Goal: Information Seeking & Learning: Learn about a topic

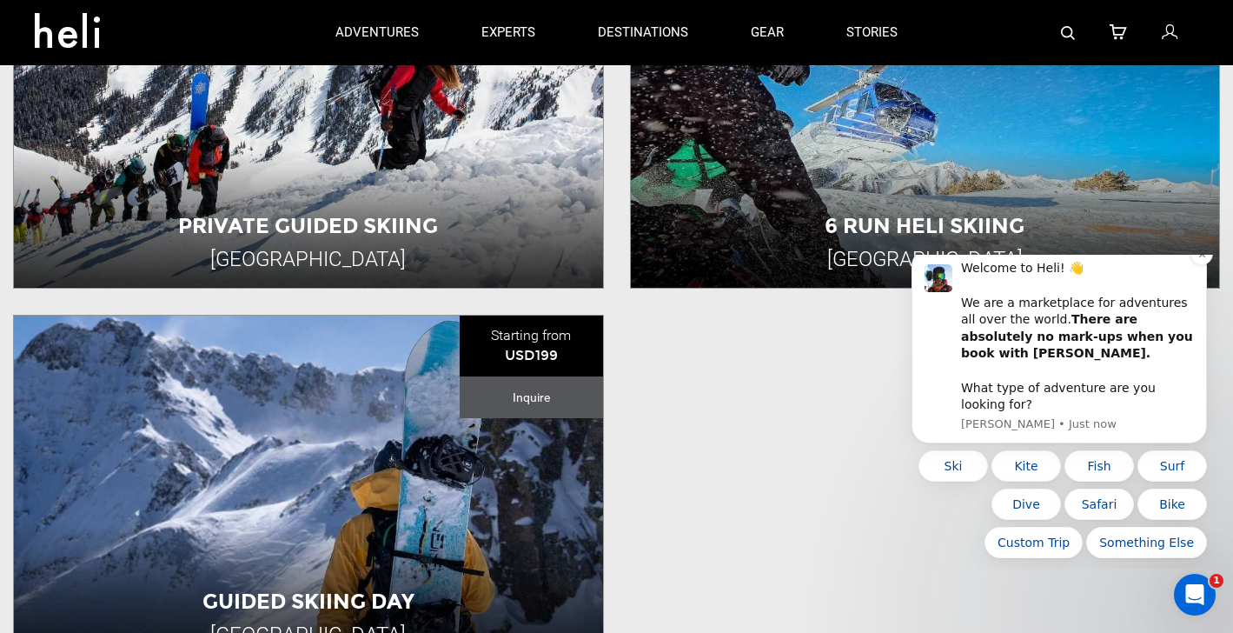
scroll to position [1011, 0]
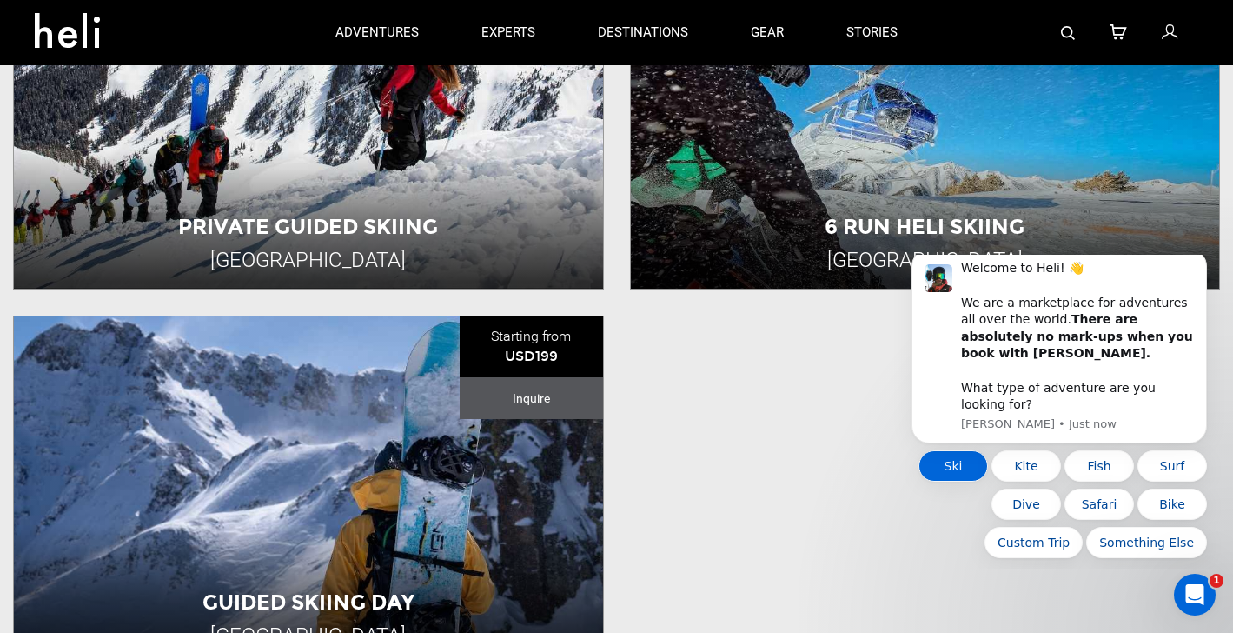
click at [950, 471] on button "Ski" at bounding box center [953, 465] width 70 height 31
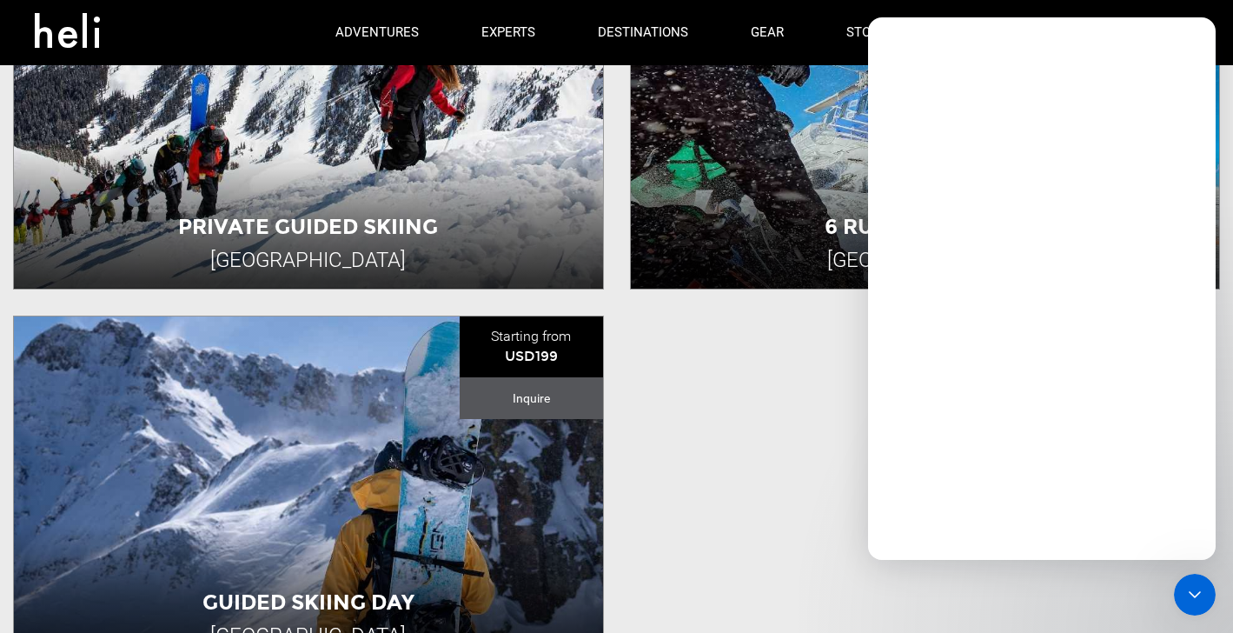
scroll to position [0, 0]
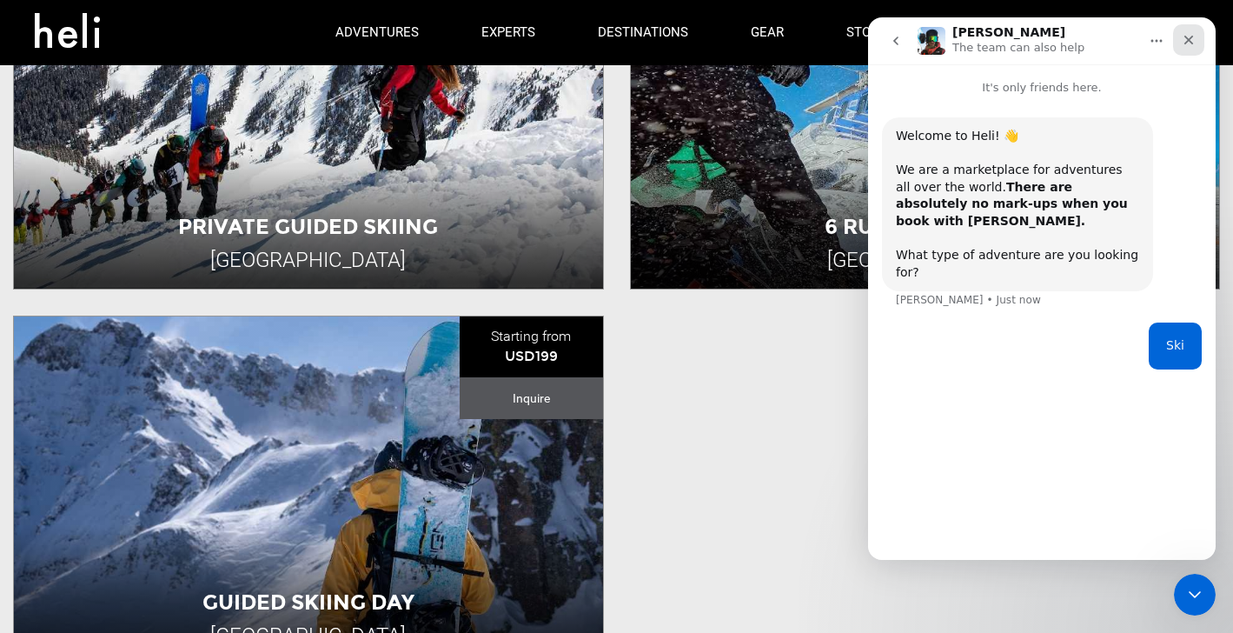
click at [1189, 40] on icon "Close" at bounding box center [1189, 41] width 10 height 10
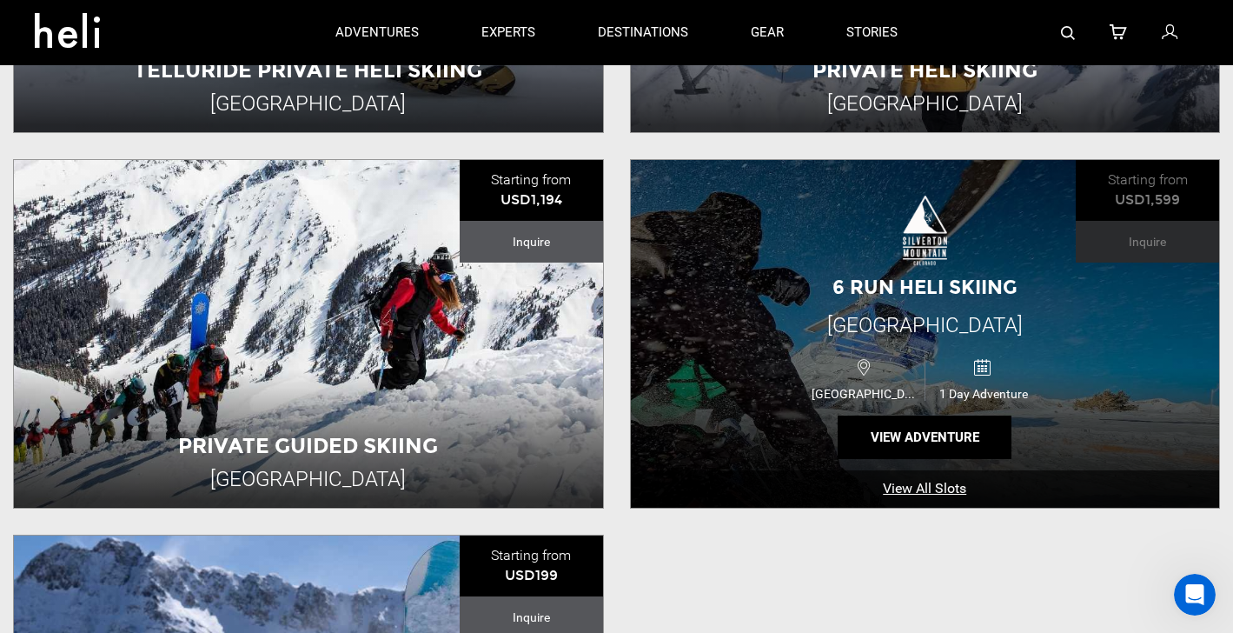
scroll to position [719, 0]
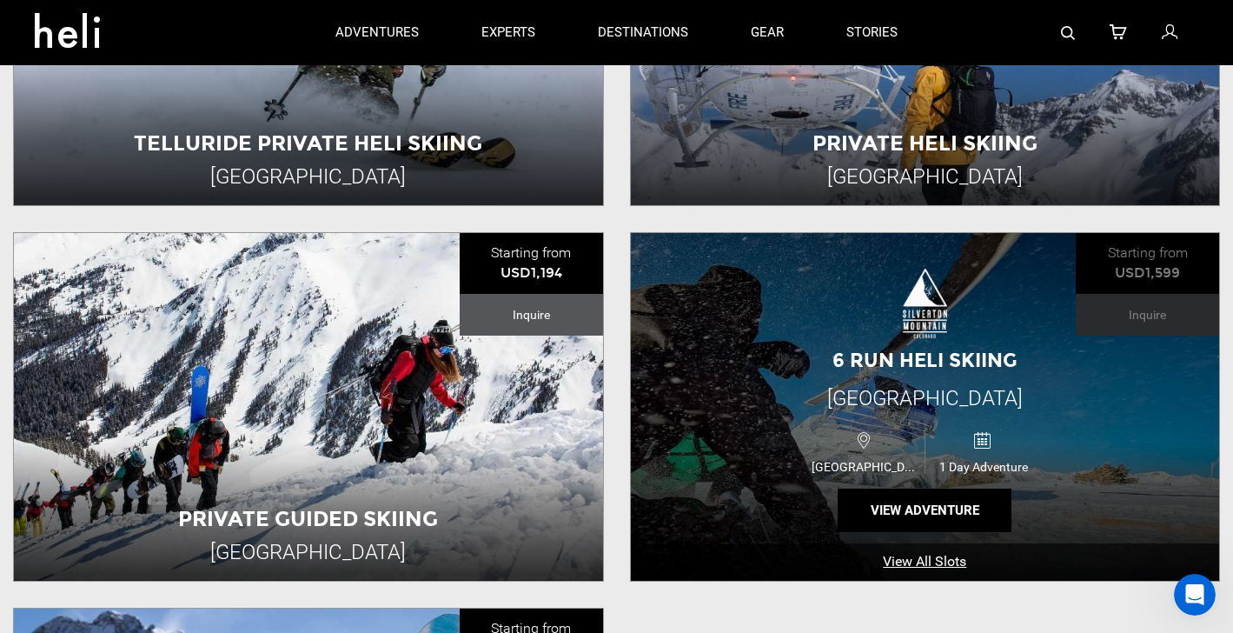
click at [789, 441] on div "[GEOGRAPHIC_DATA] 1 Day Adventure" at bounding box center [925, 449] width 354 height 57
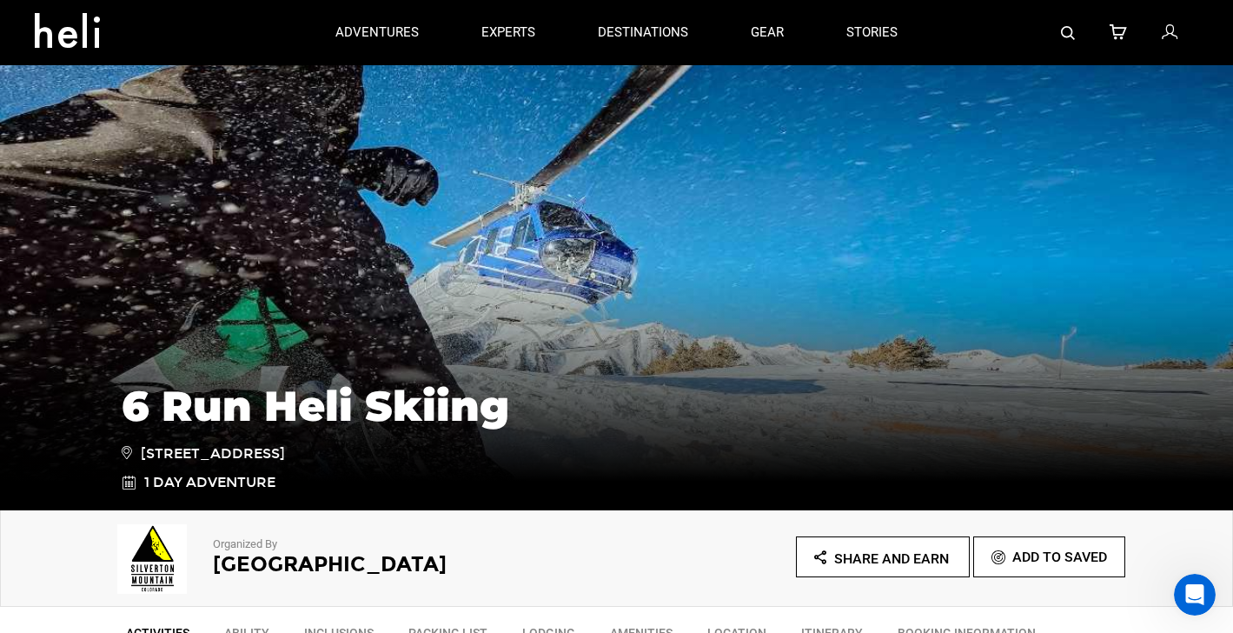
scroll to position [80, 0]
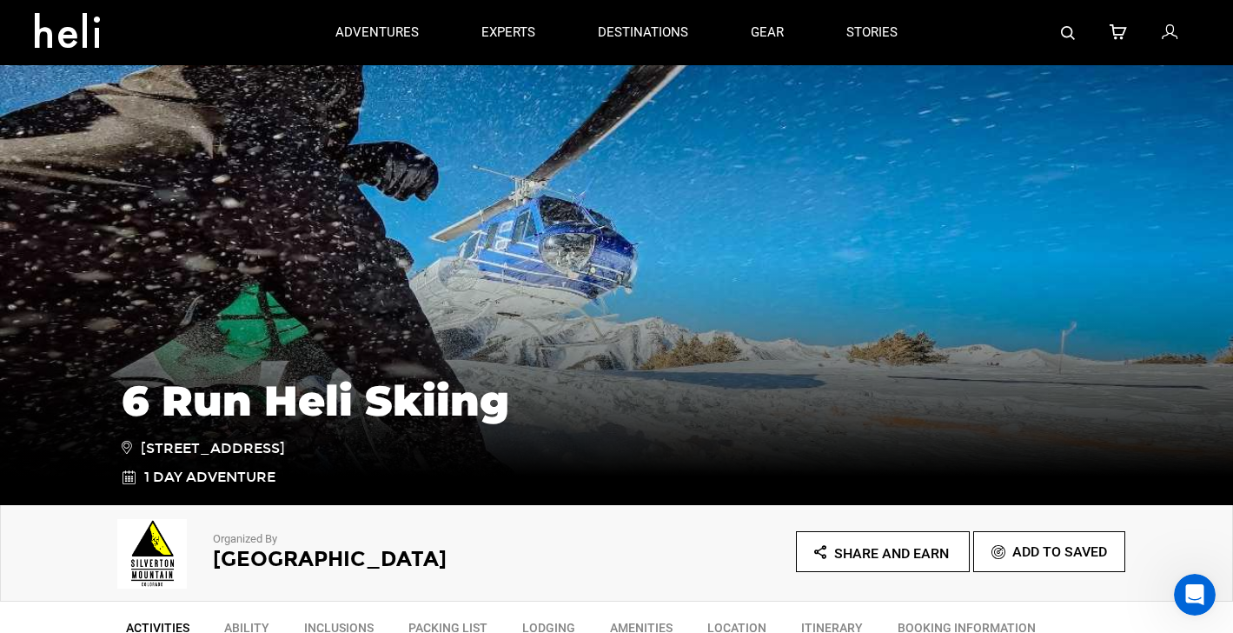
click at [368, 325] on div "6 Run Heli Skiing [STREET_ADDRESS] 1 Day Adventure" at bounding box center [616, 374] width 1233 height 261
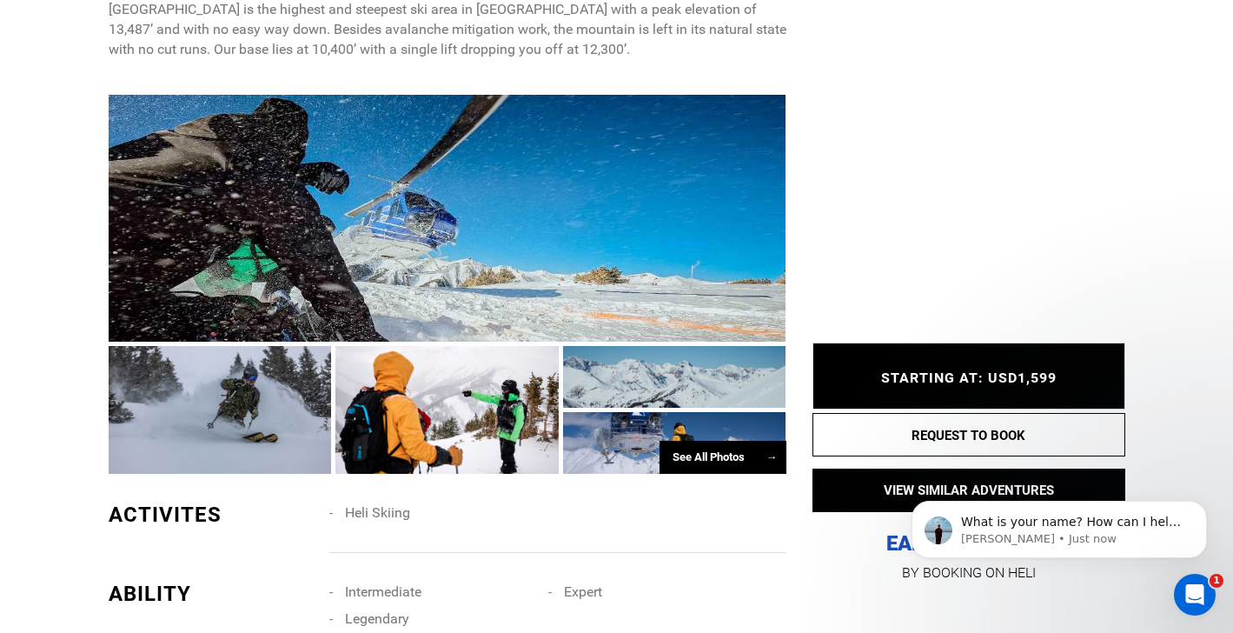
scroll to position [932, 0]
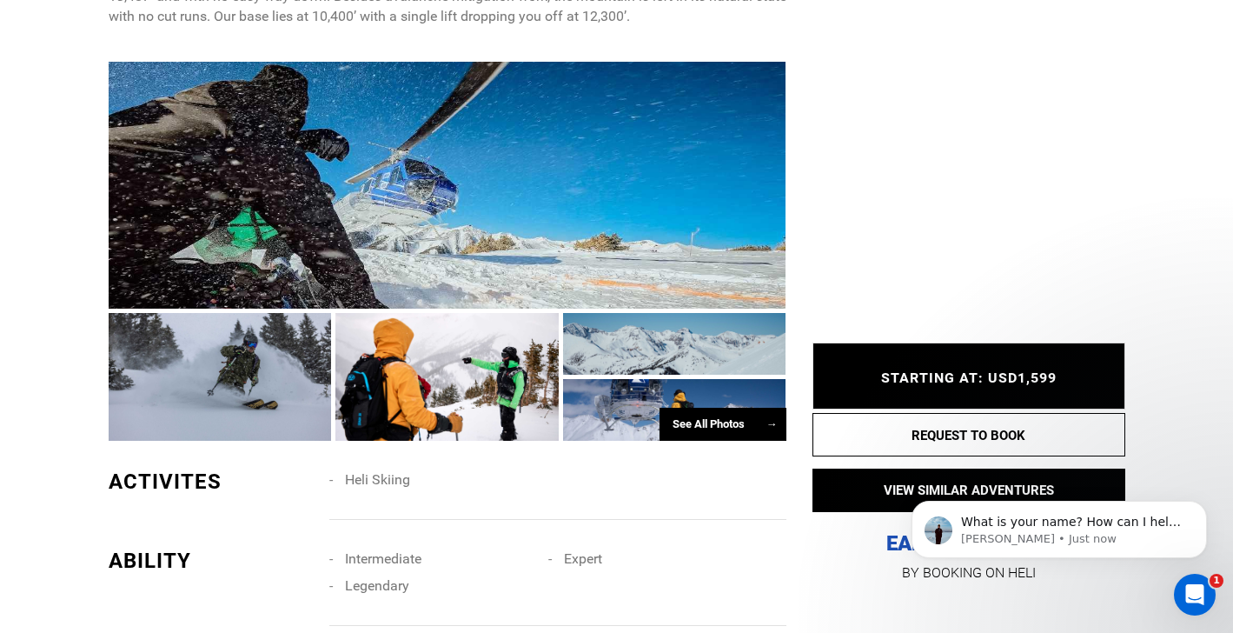
click at [611, 195] on div at bounding box center [448, 186] width 678 height 248
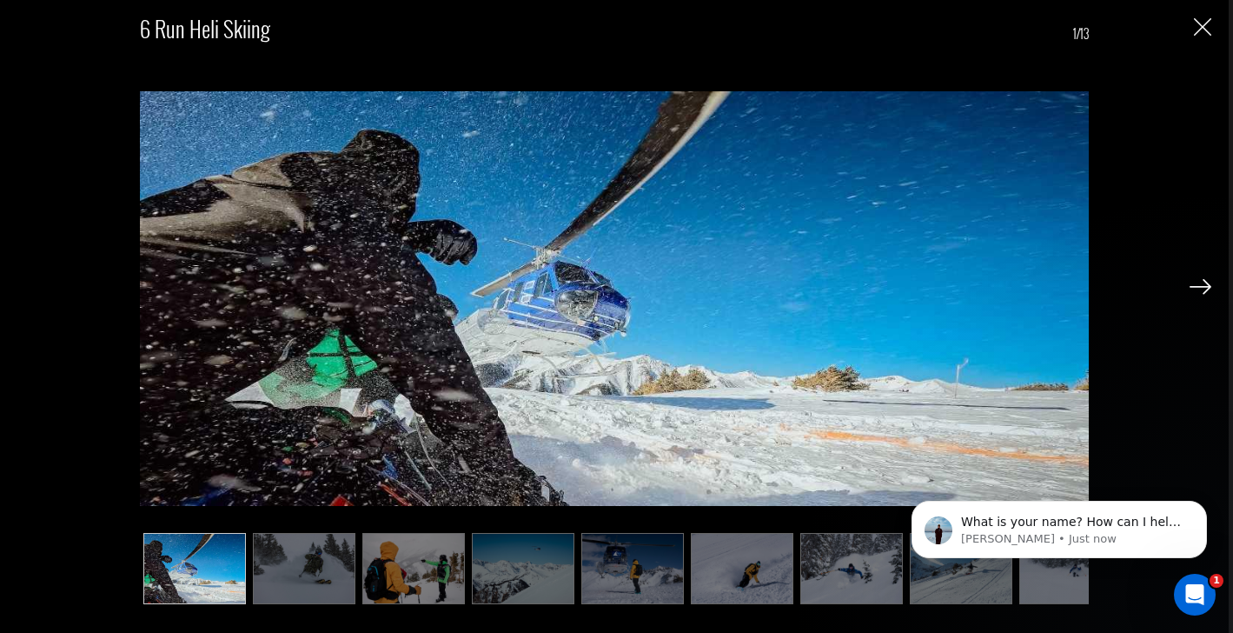
click at [1203, 287] on img at bounding box center [1201, 287] width 22 height 16
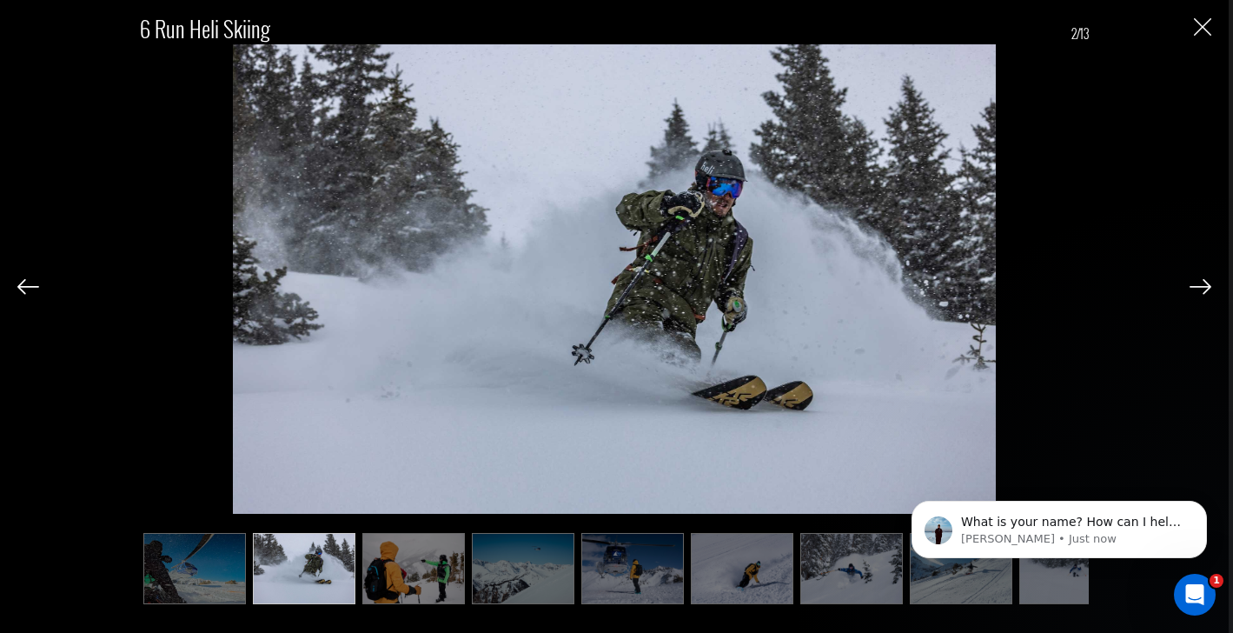
click at [1203, 287] on img at bounding box center [1201, 287] width 22 height 16
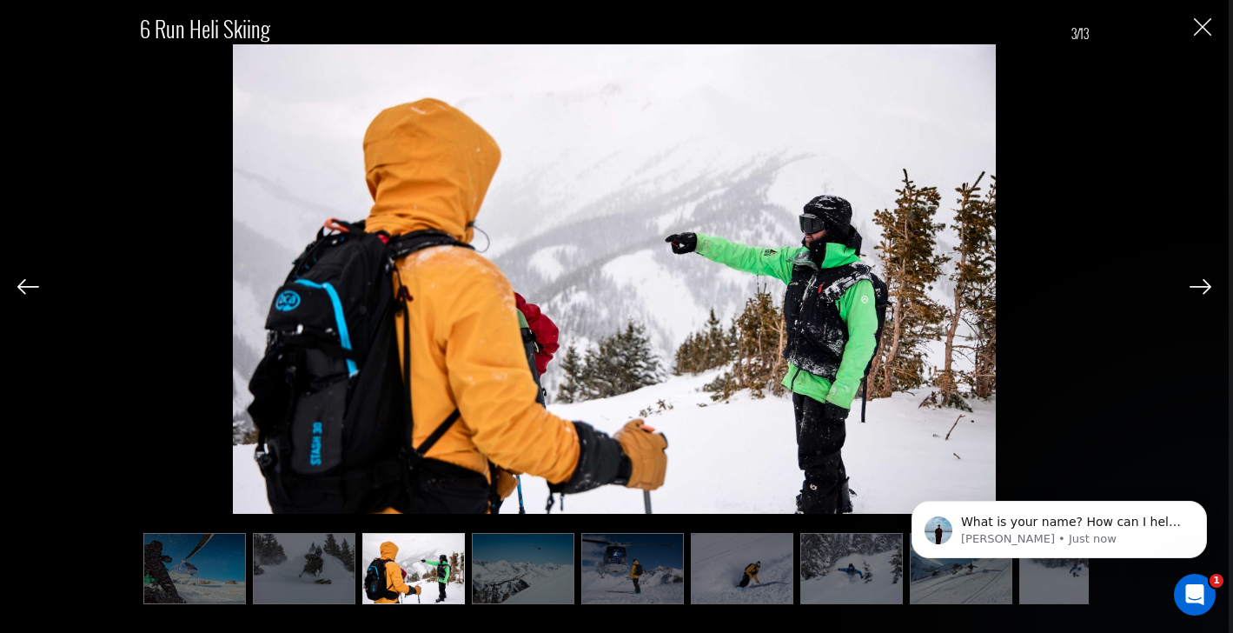
click at [1203, 287] on img at bounding box center [1201, 287] width 22 height 16
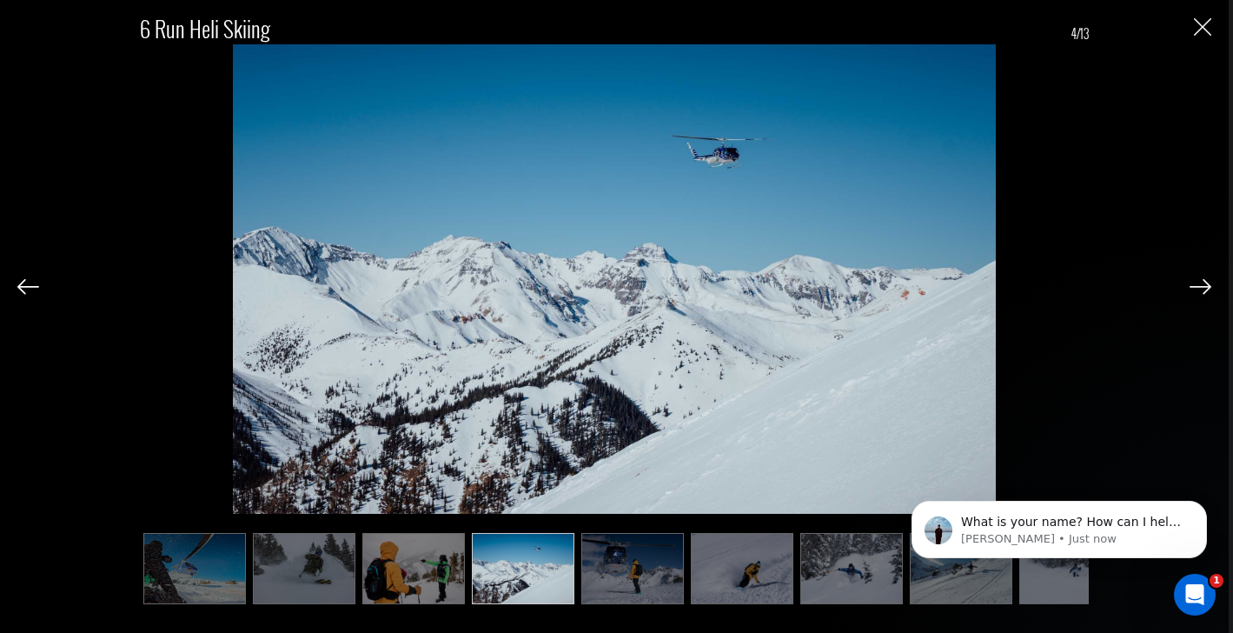
click at [1203, 287] on img at bounding box center [1201, 287] width 22 height 16
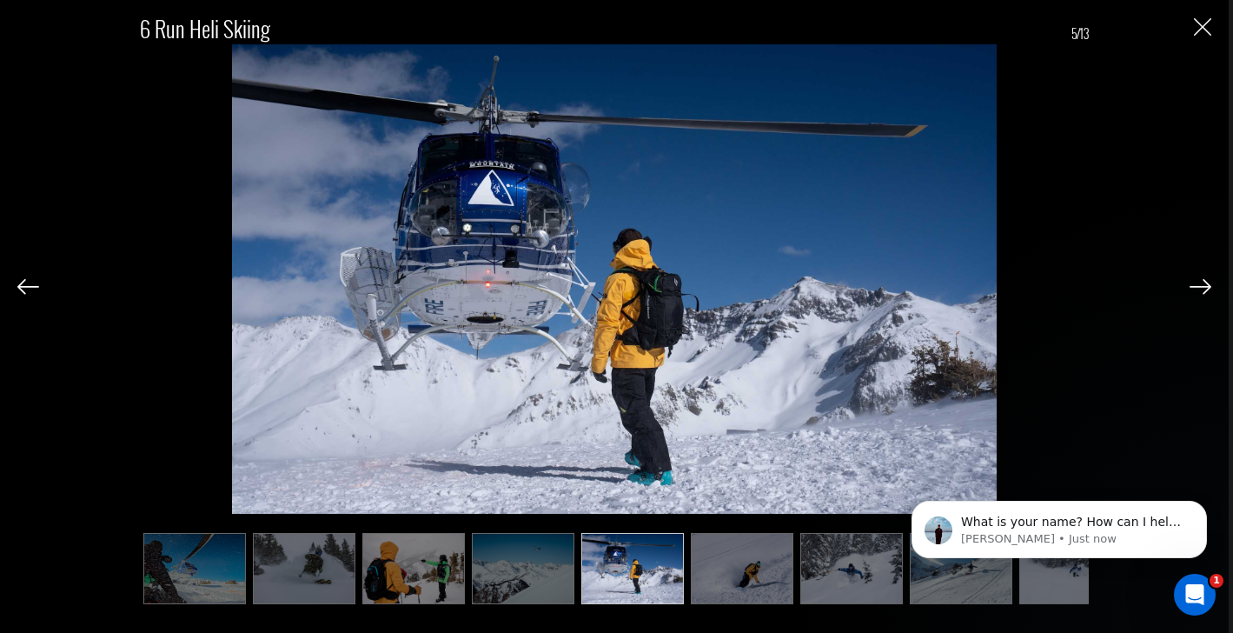
click at [1203, 287] on img at bounding box center [1201, 287] width 22 height 16
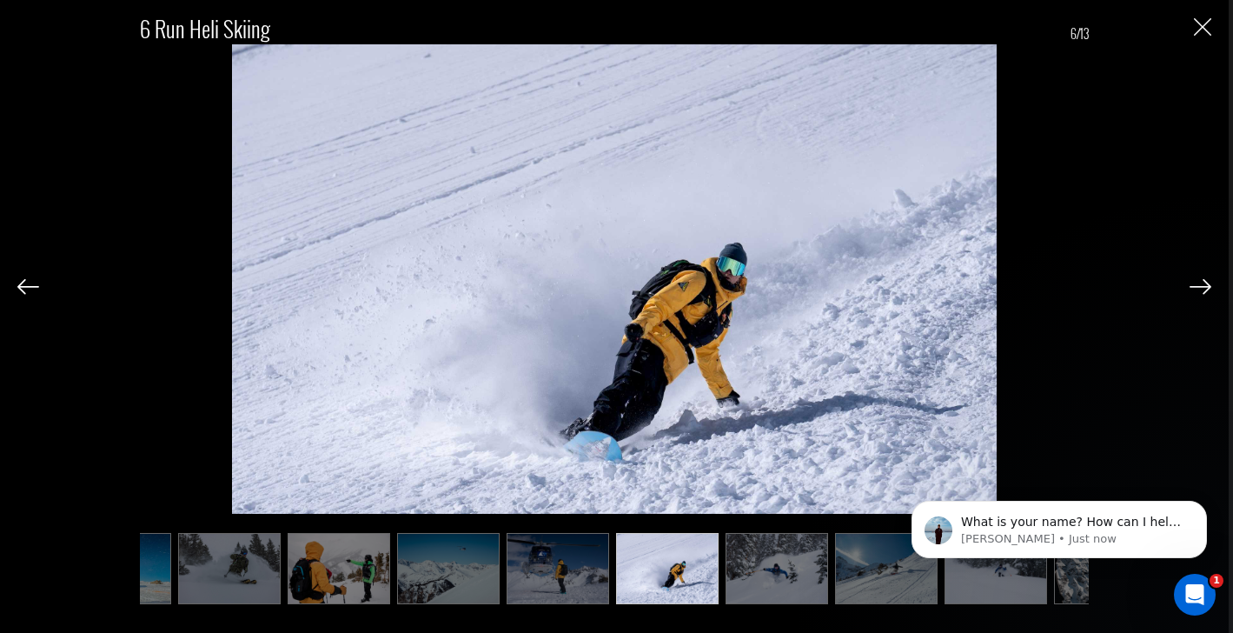
scroll to position [0, 87]
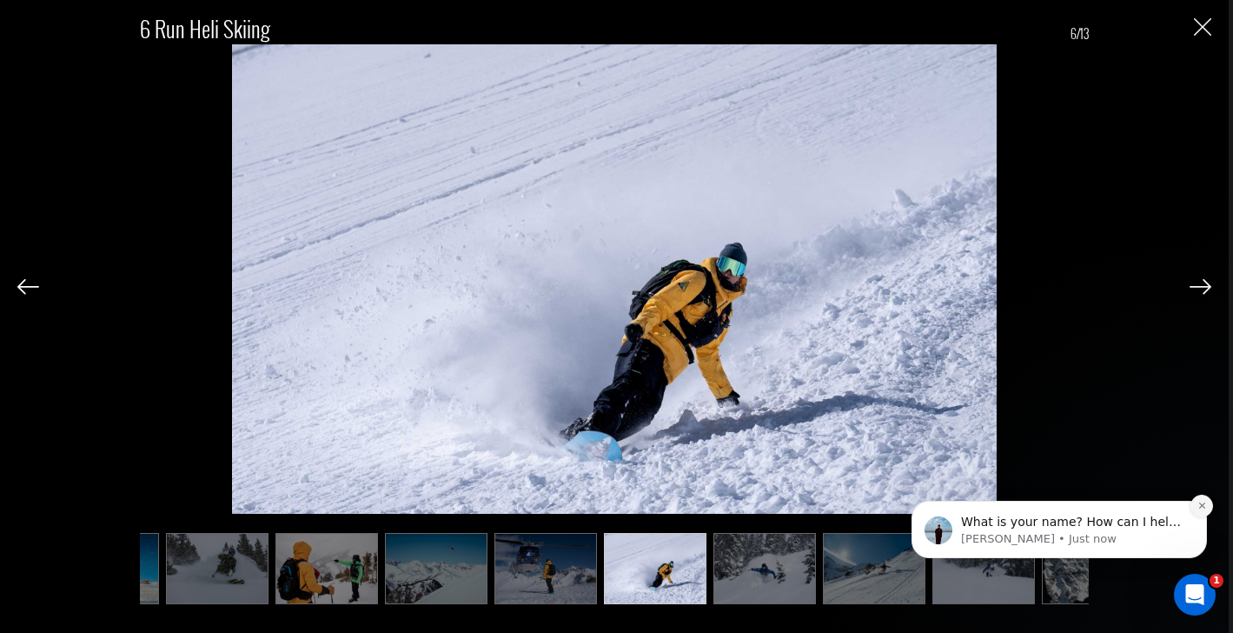
click at [1201, 502] on icon "Dismiss notification" at bounding box center [1202, 506] width 10 height 10
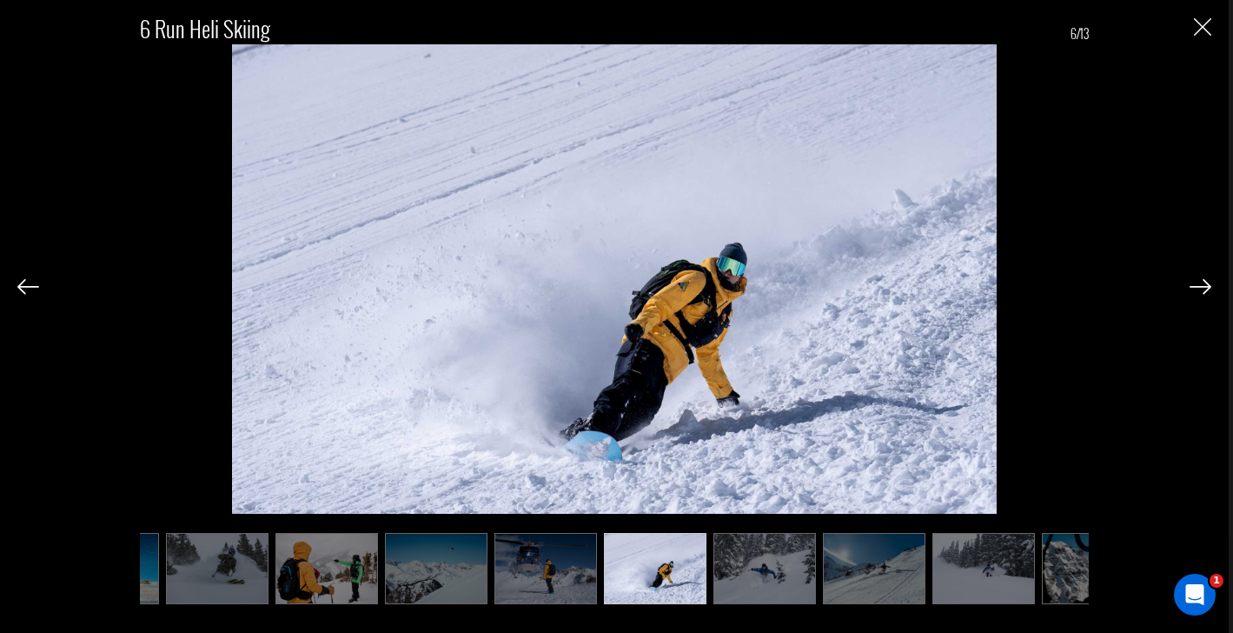
click at [1212, 288] on div "6 Run Heli Skiing 6/13" at bounding box center [614, 316] width 1229 height 633
click at [1202, 284] on img at bounding box center [1201, 287] width 22 height 16
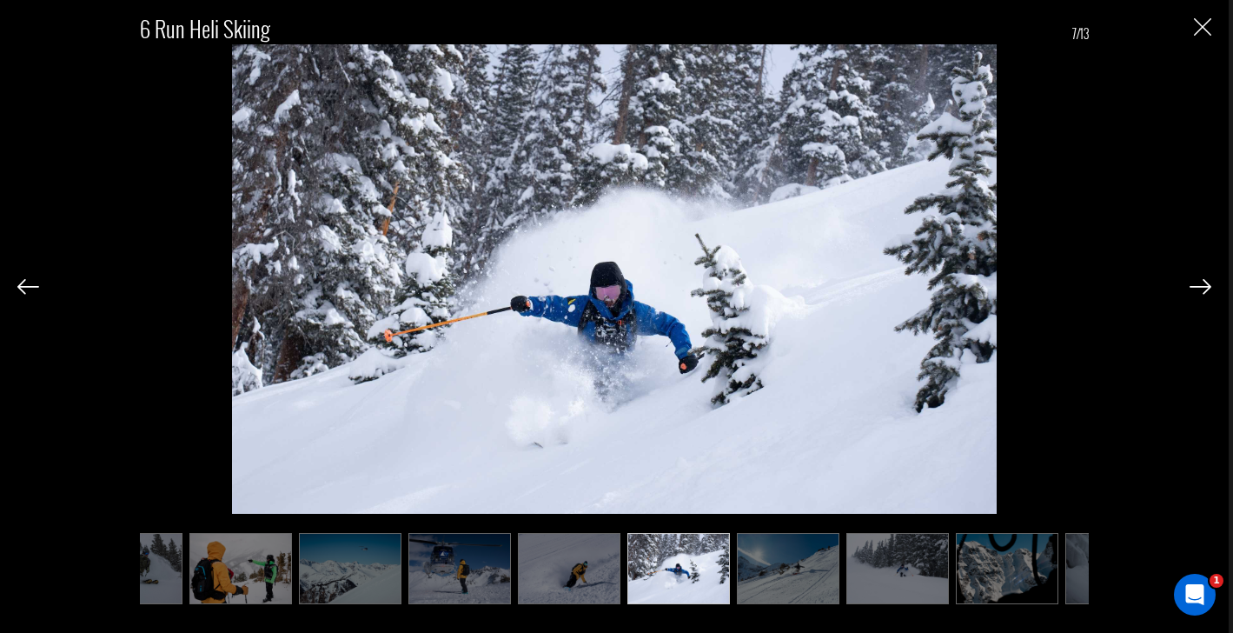
scroll to position [0, 174]
click at [1202, 284] on img at bounding box center [1201, 287] width 22 height 16
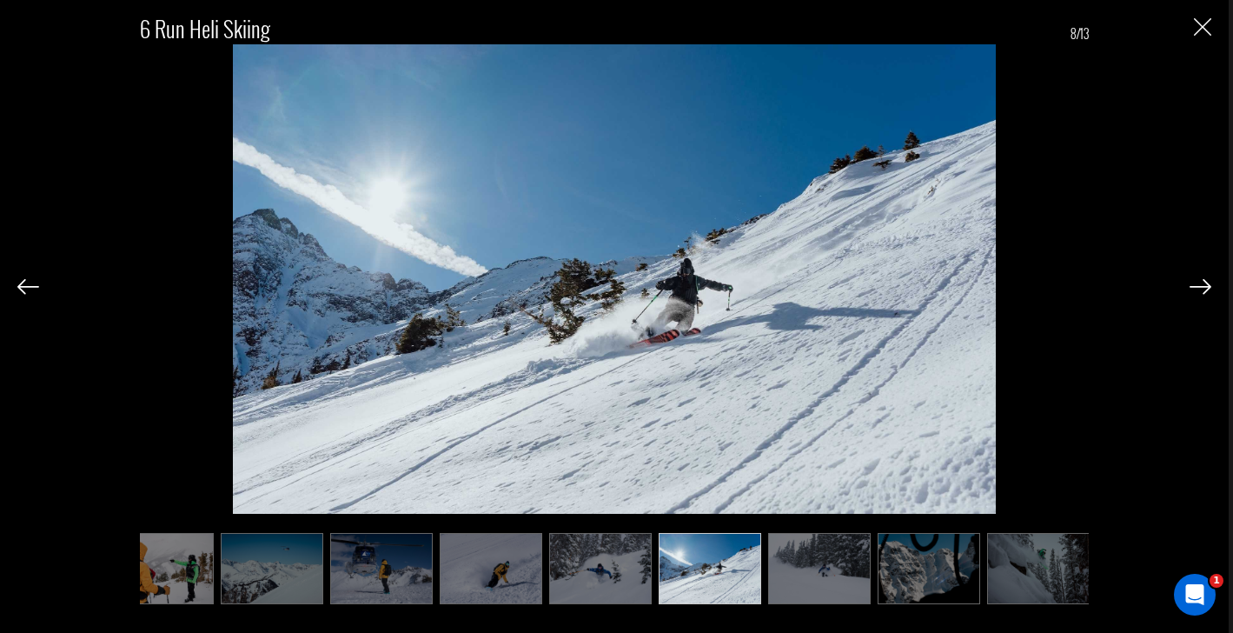
scroll to position [0, 261]
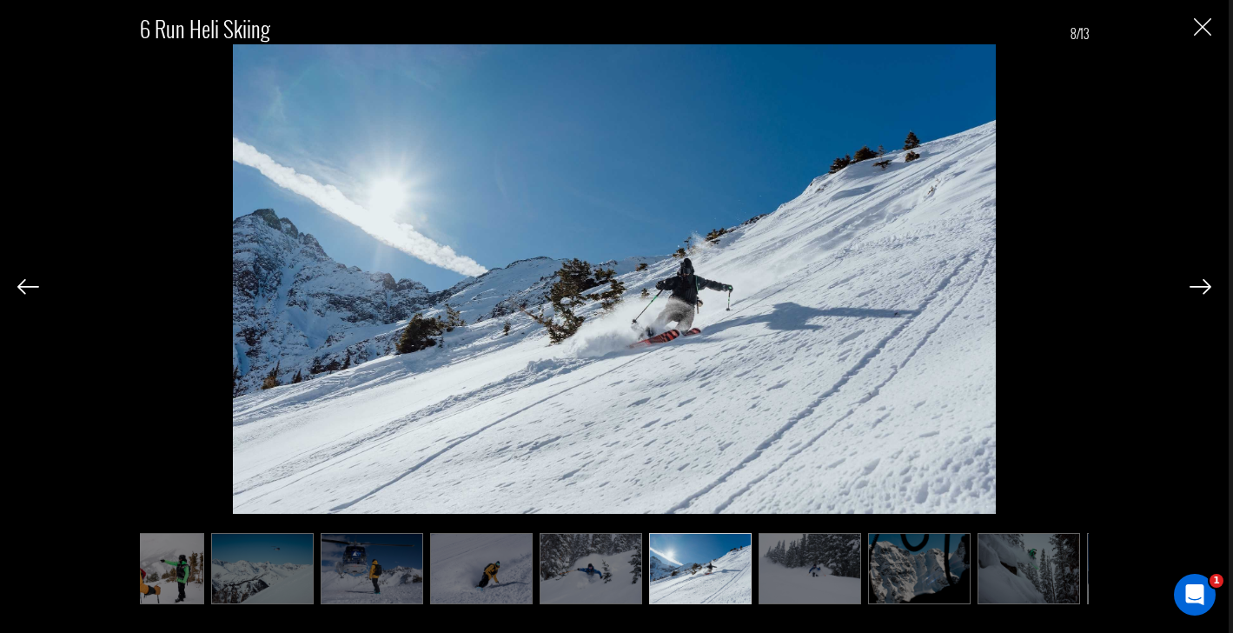
click at [1201, 284] on img at bounding box center [1201, 287] width 22 height 16
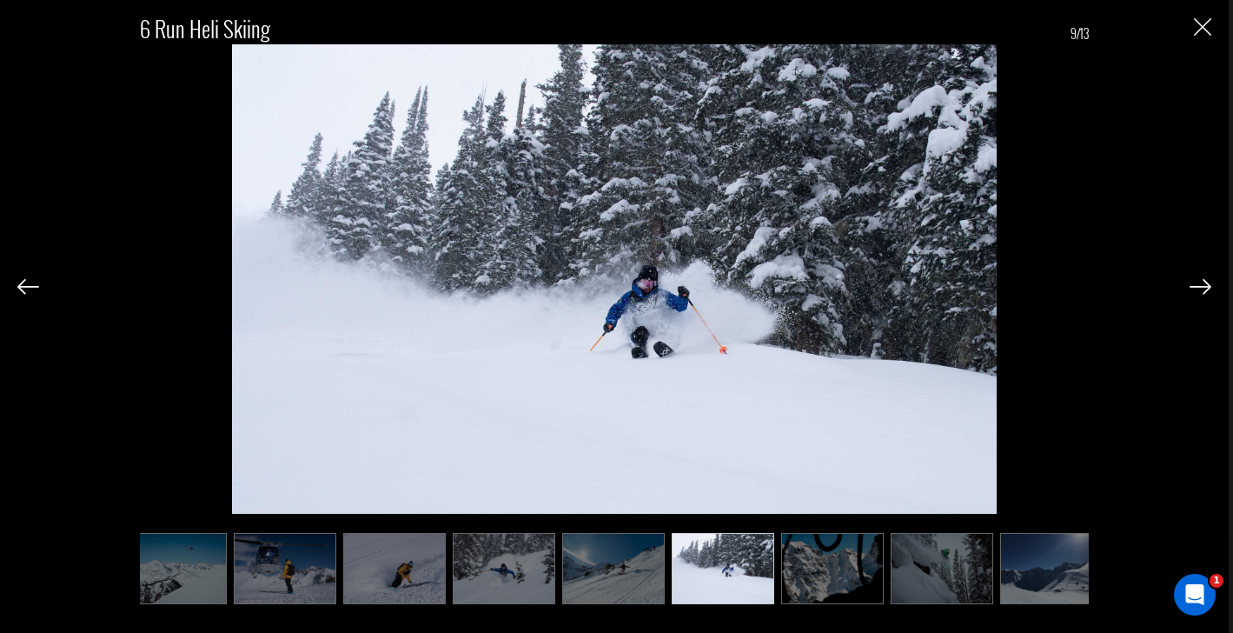
click at [1201, 284] on img at bounding box center [1201, 287] width 22 height 16
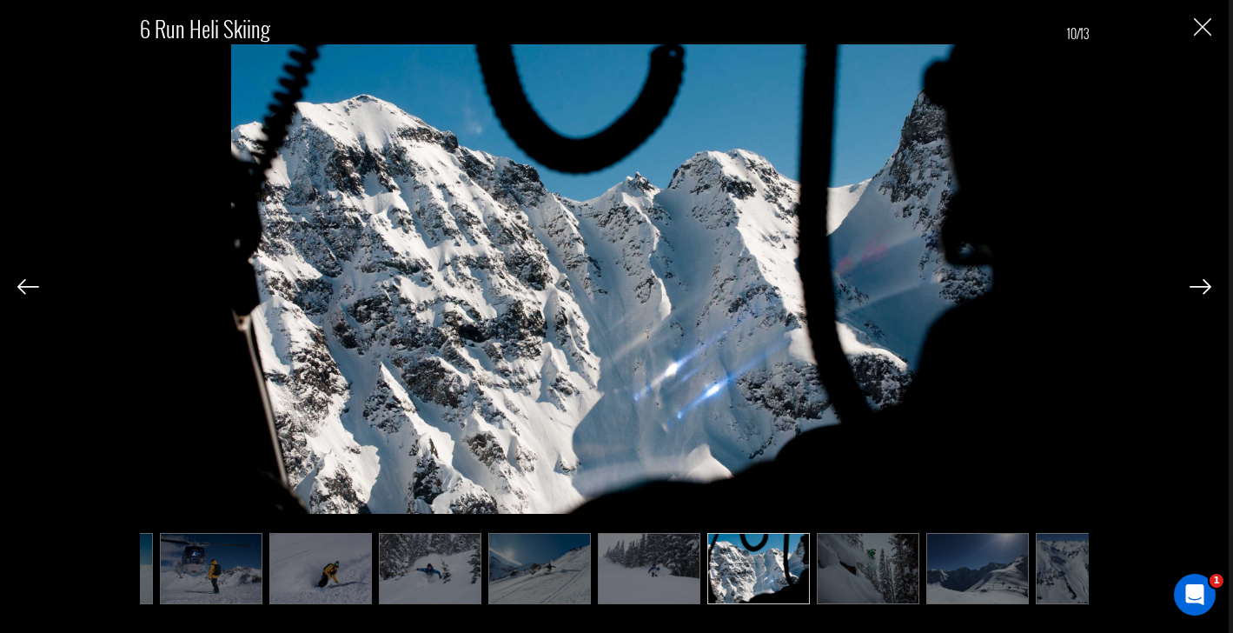
scroll to position [0, 434]
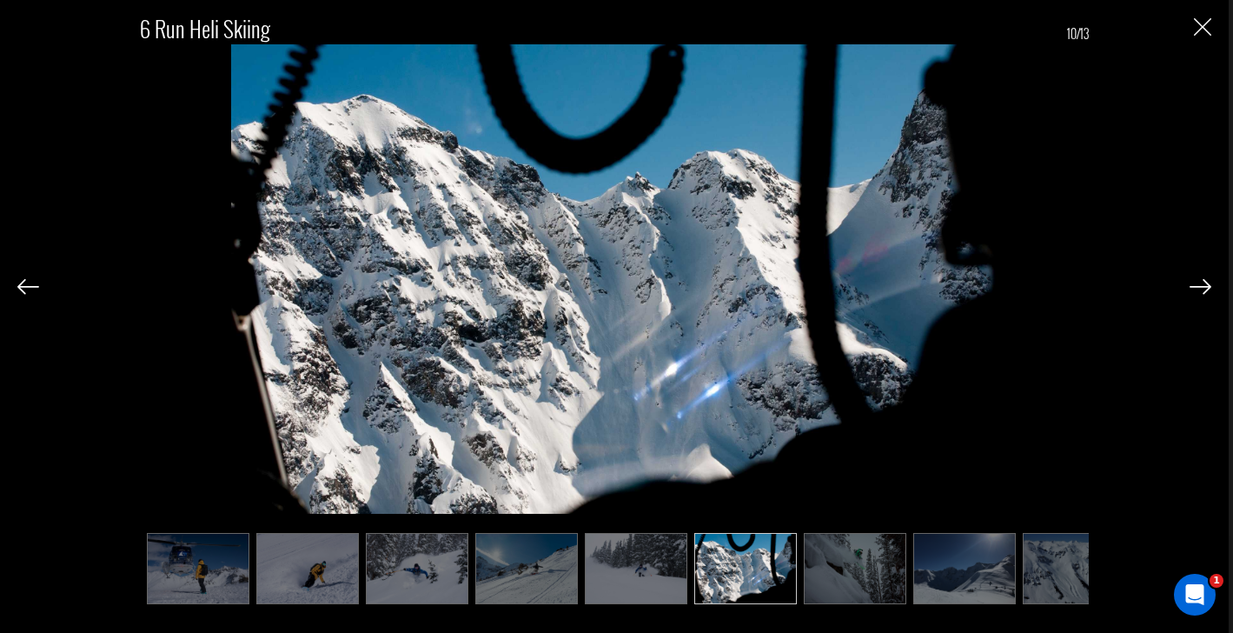
click at [1201, 284] on img at bounding box center [1201, 287] width 22 height 16
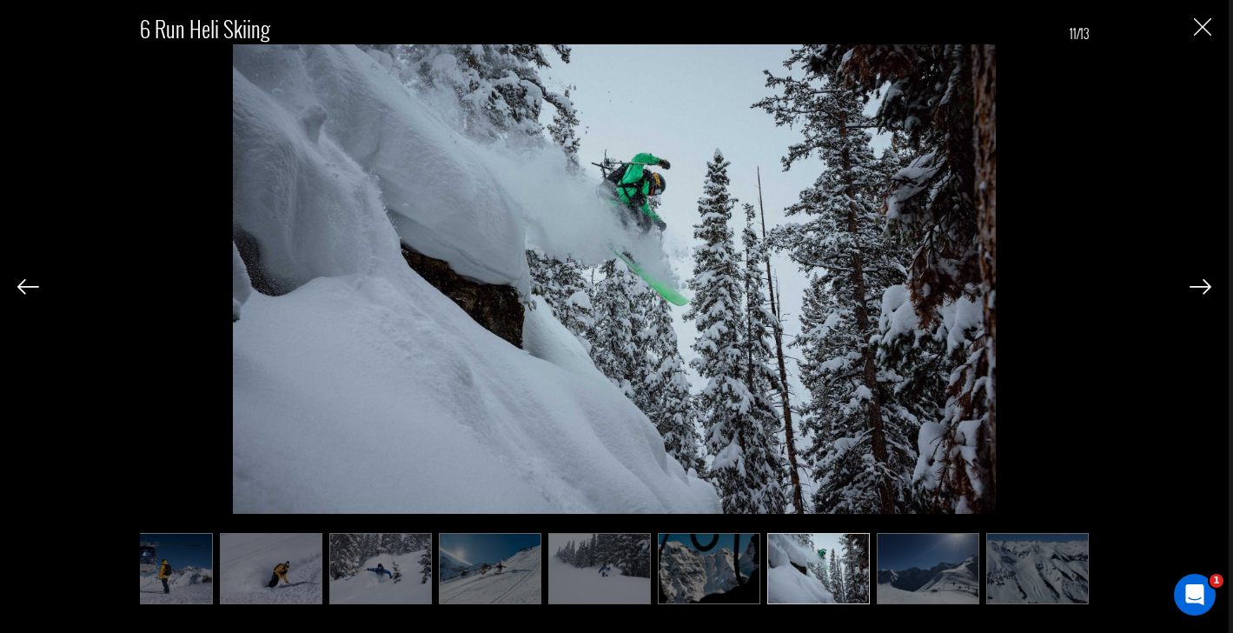
scroll to position [0, 475]
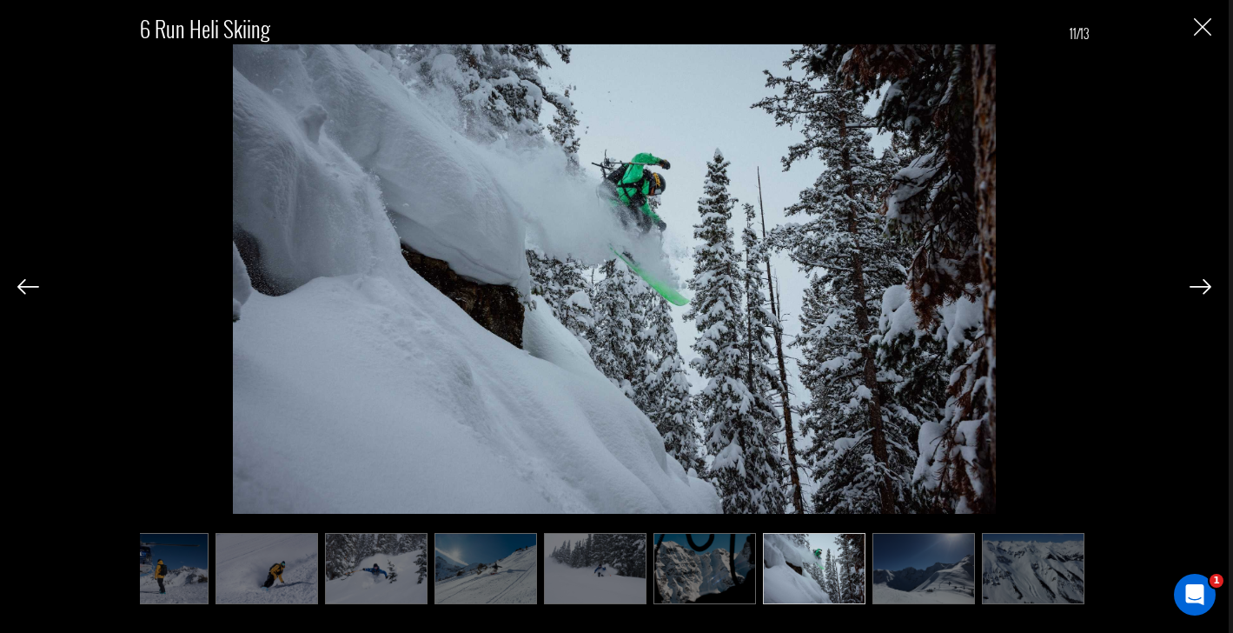
click at [1204, 287] on img at bounding box center [1201, 287] width 22 height 16
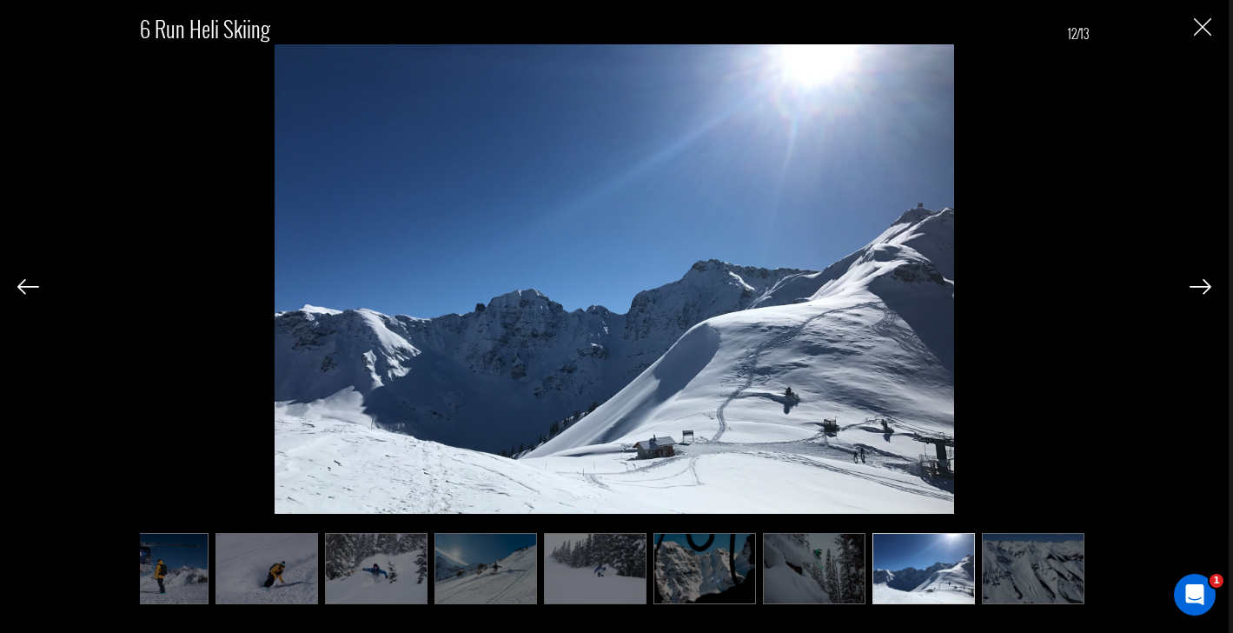
click at [1204, 287] on img at bounding box center [1201, 287] width 22 height 16
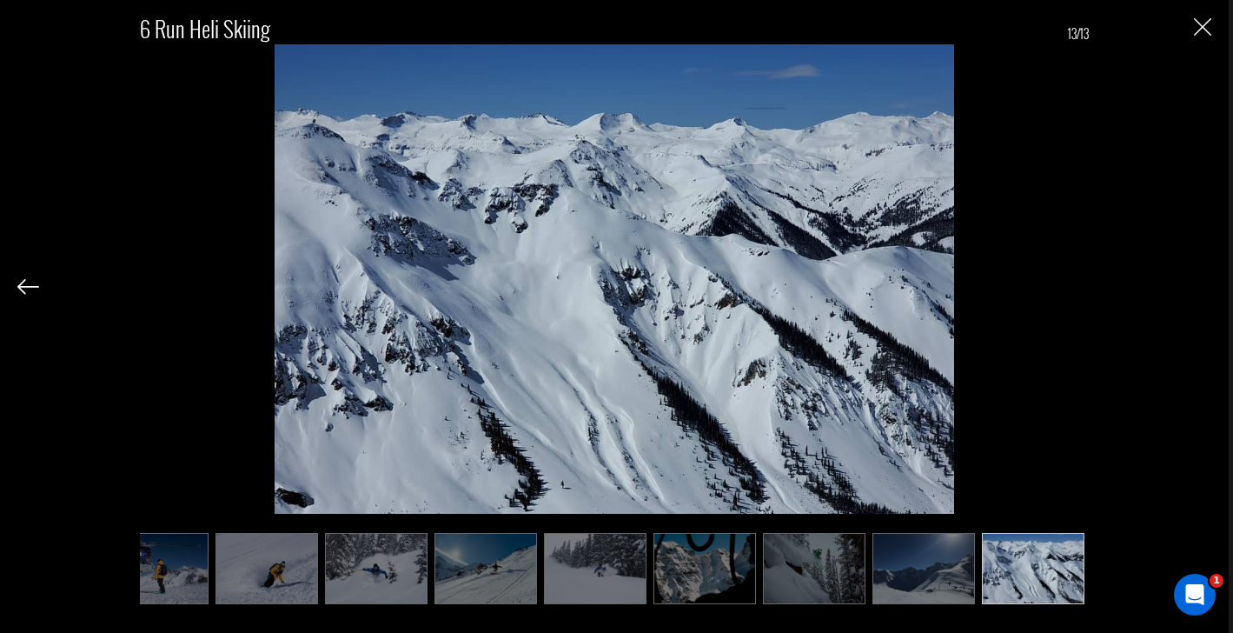
click at [1204, 287] on div "6 Run Heli Skiing 13/13" at bounding box center [614, 300] width 1194 height 601
click at [1203, 28] on img "Close" at bounding box center [1202, 26] width 17 height 17
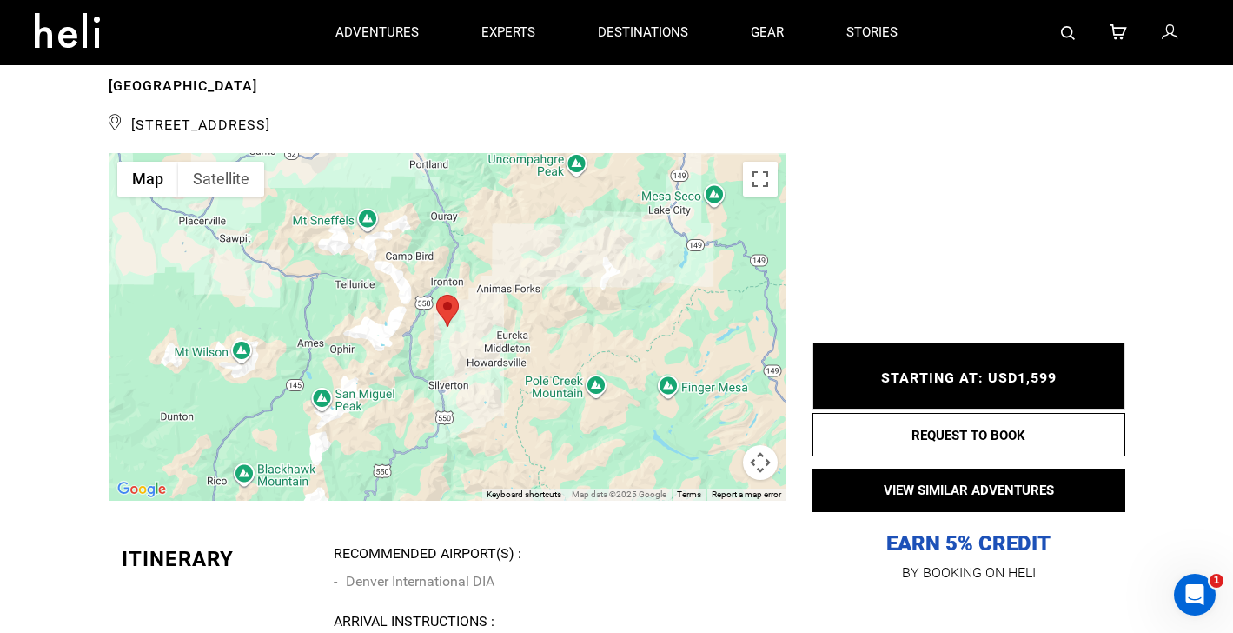
scroll to position [2563, 0]
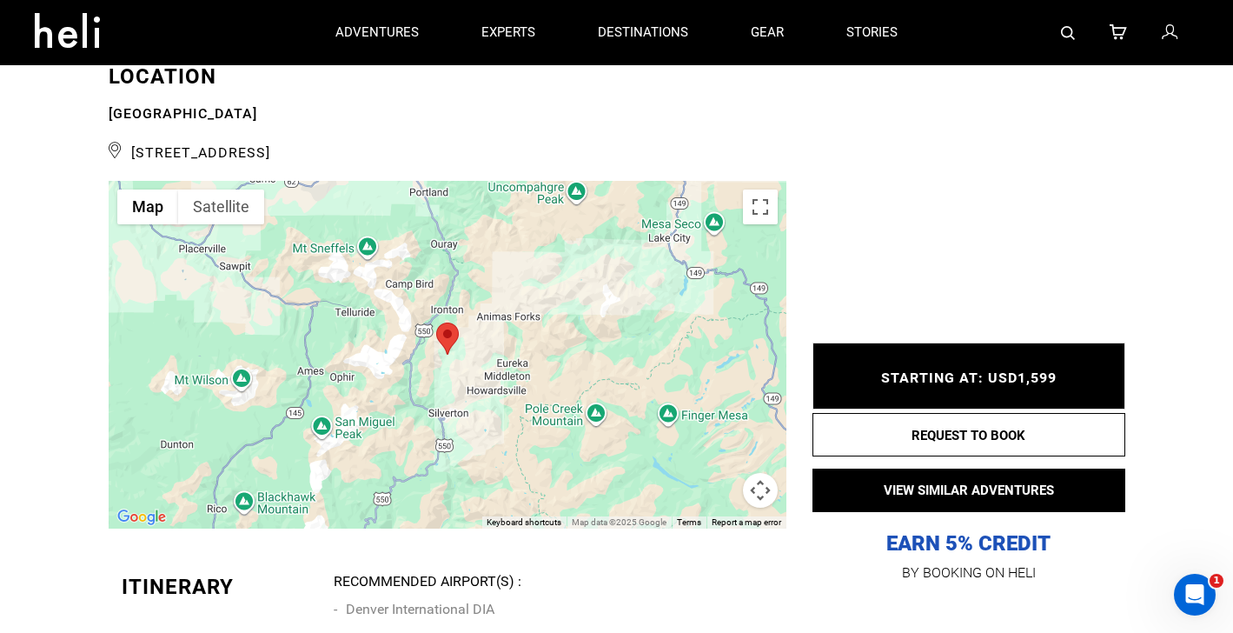
click at [637, 324] on div at bounding box center [448, 355] width 678 height 348
click at [113, 137] on icon at bounding box center [116, 149] width 14 height 25
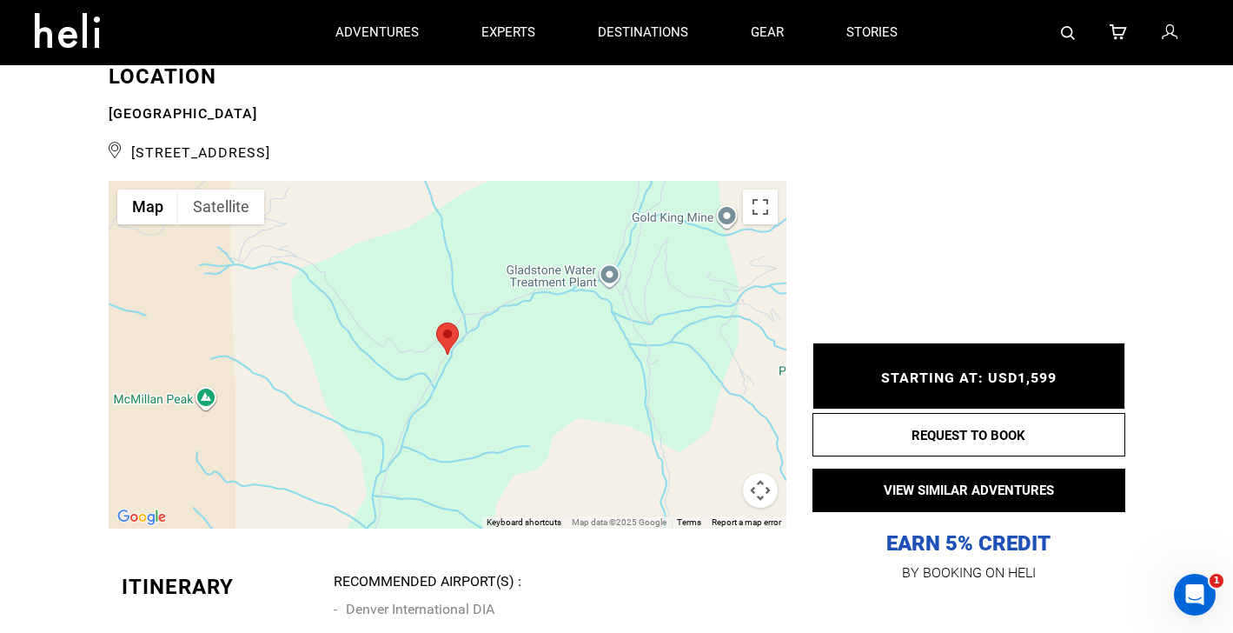
drag, startPoint x: 133, startPoint y: 136, endPoint x: 512, endPoint y: 144, distance: 378.9
click at [512, 144] on span "[STREET_ADDRESS]" at bounding box center [448, 150] width 678 height 26
copy span "[STREET_ADDRESS]"
